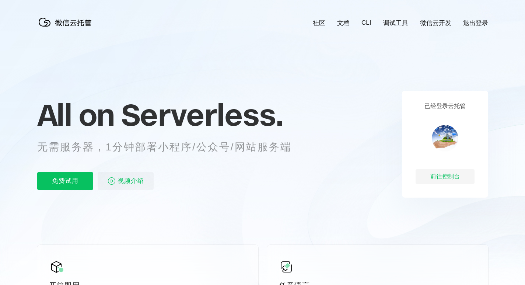
scroll to position [0, 1310]
click at [449, 177] on div "前往控制台" at bounding box center [445, 176] width 59 height 15
